Goal: Task Accomplishment & Management: Complete application form

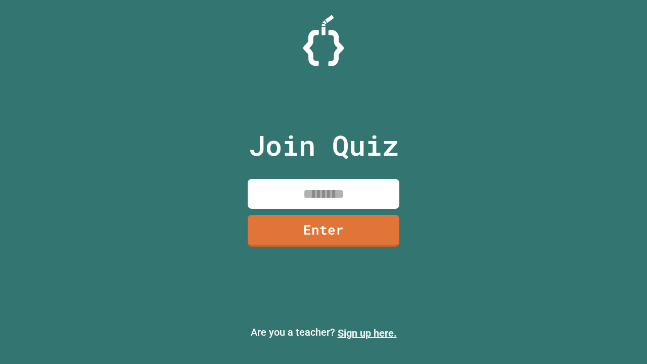
click at [367, 333] on link "Sign up here." at bounding box center [366, 333] width 59 height 12
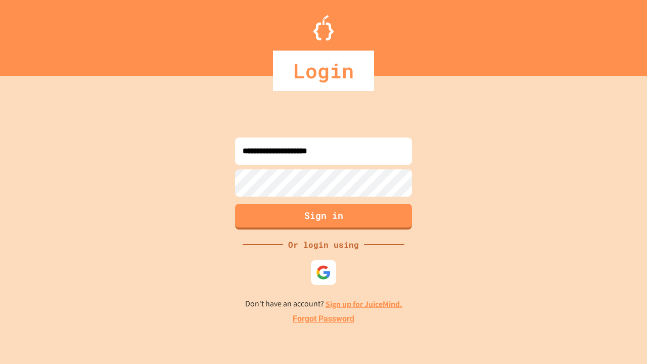
type input "**********"
